Goal: Check status: Check status

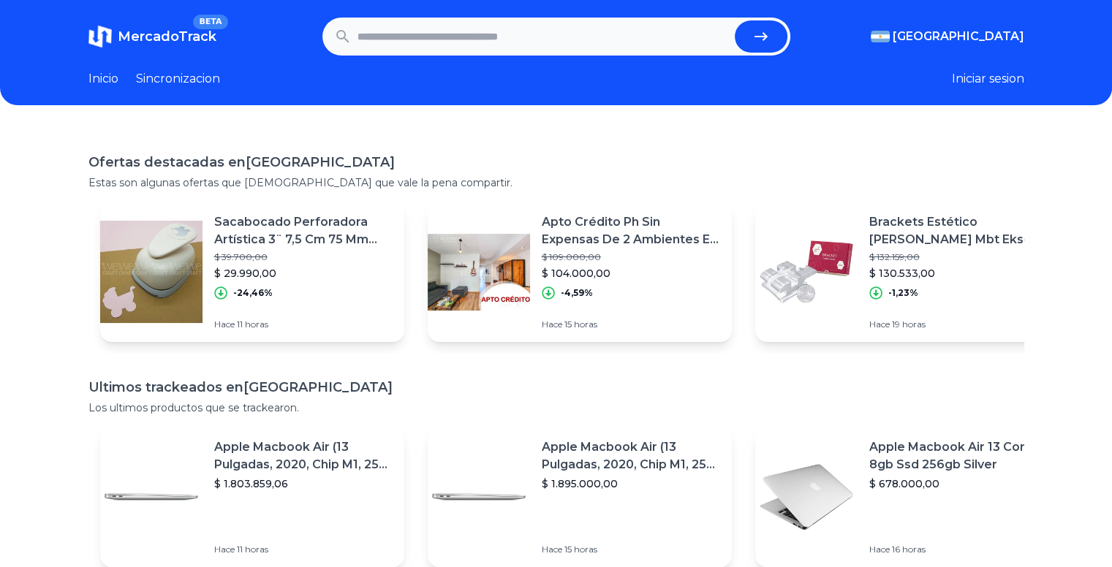
click at [479, 42] on input "text" at bounding box center [542, 36] width 371 height 32
paste input "**********"
click at [764, 42] on icon "submit" at bounding box center [761, 37] width 18 height 18
type input "**********"
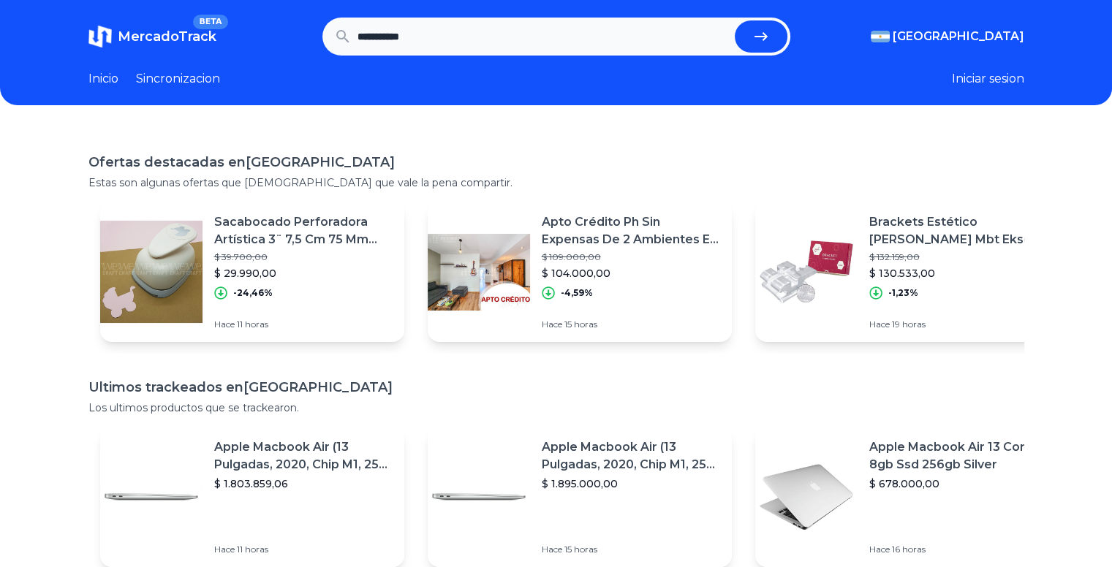
scroll to position [0, 0]
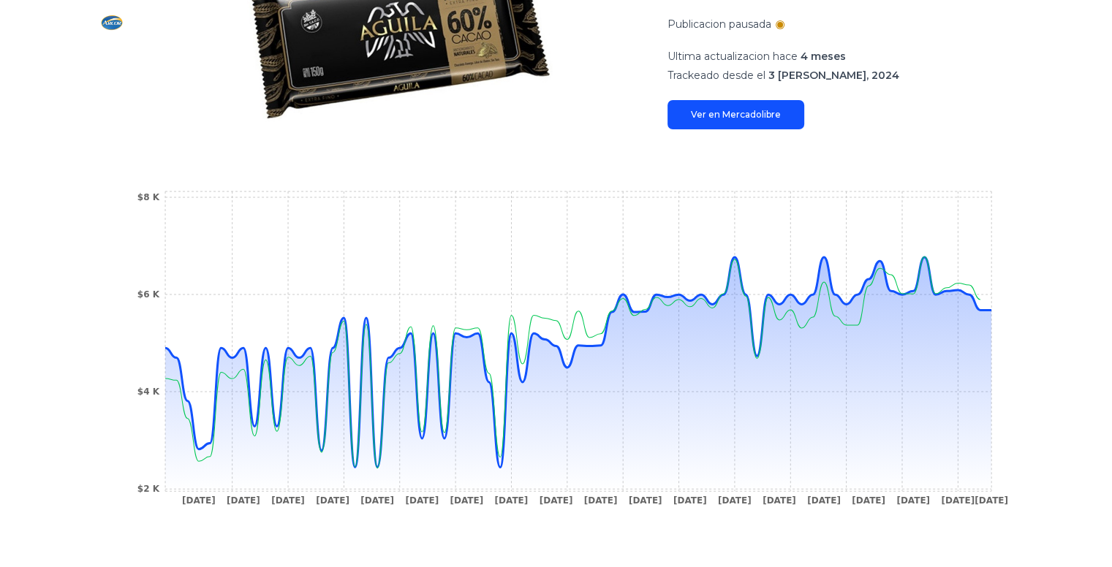
scroll to position [292, 0]
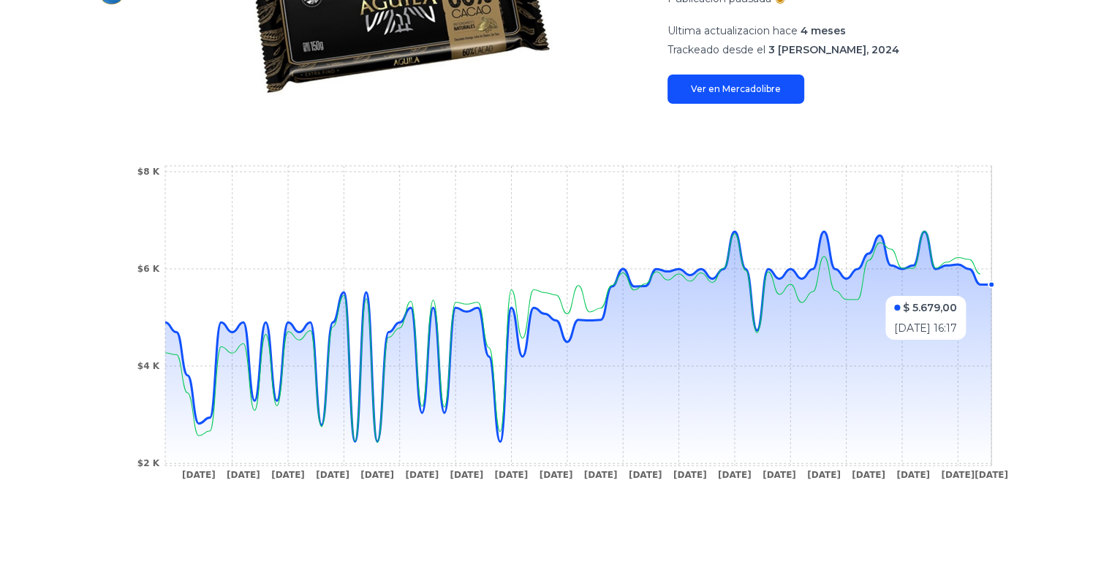
click at [991, 265] on icon at bounding box center [578, 349] width 826 height 234
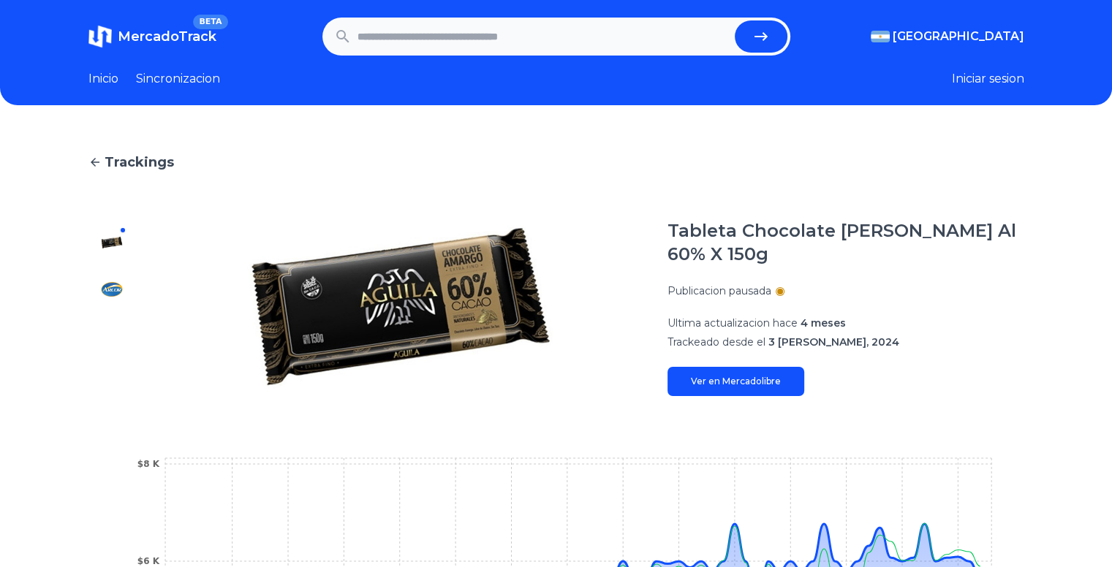
scroll to position [0, 0]
drag, startPoint x: 748, startPoint y: 231, endPoint x: 959, endPoint y: 226, distance: 211.3
click at [959, 226] on h1 "Tableta Chocolate Aguila Al 60% X 150g" at bounding box center [845, 242] width 357 height 47
copy h1 "Chocolate Aguila Al 60%"
